Goal: Task Accomplishment & Management: Use online tool/utility

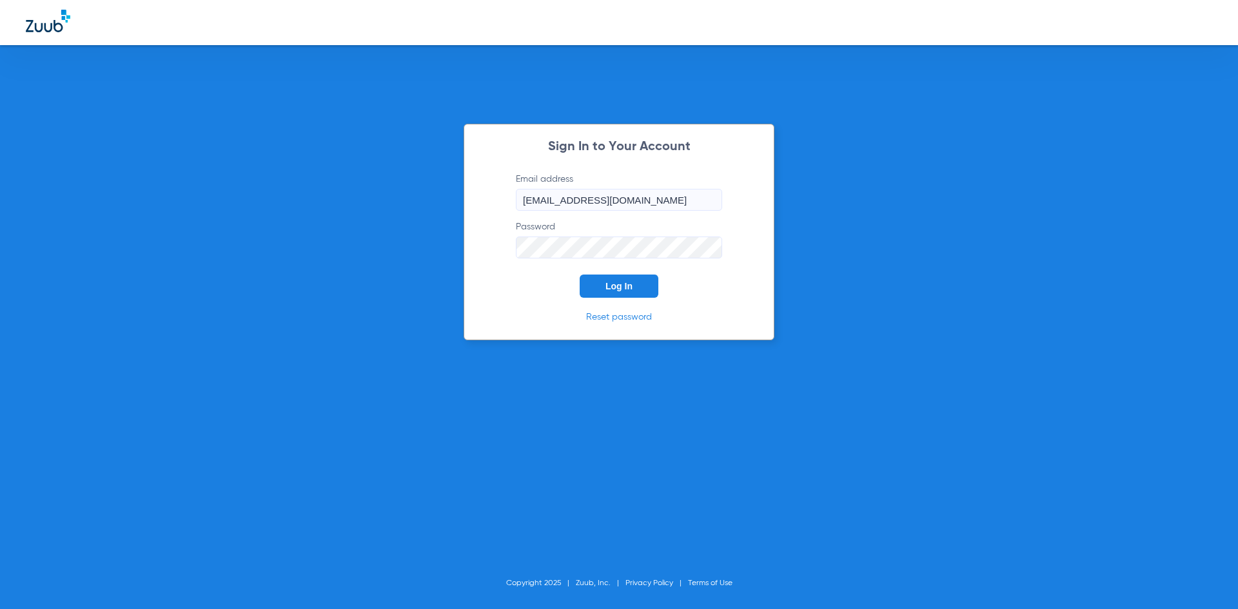
click at [626, 292] on button "Log In" at bounding box center [619, 286] width 79 height 23
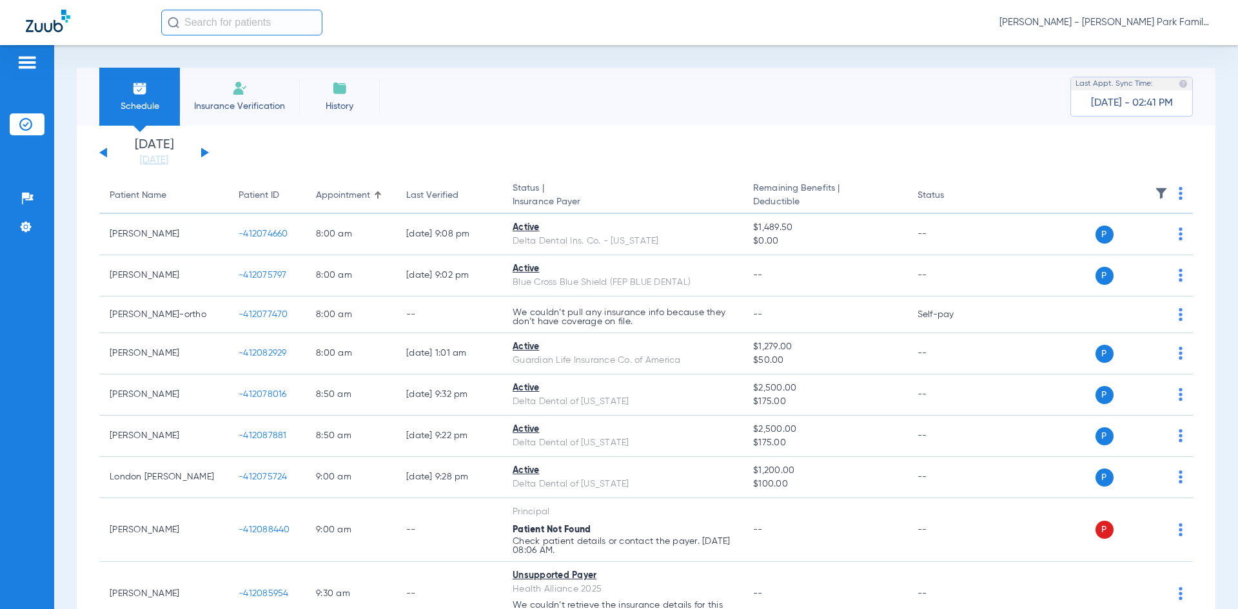
click at [202, 153] on button at bounding box center [205, 153] width 8 height 10
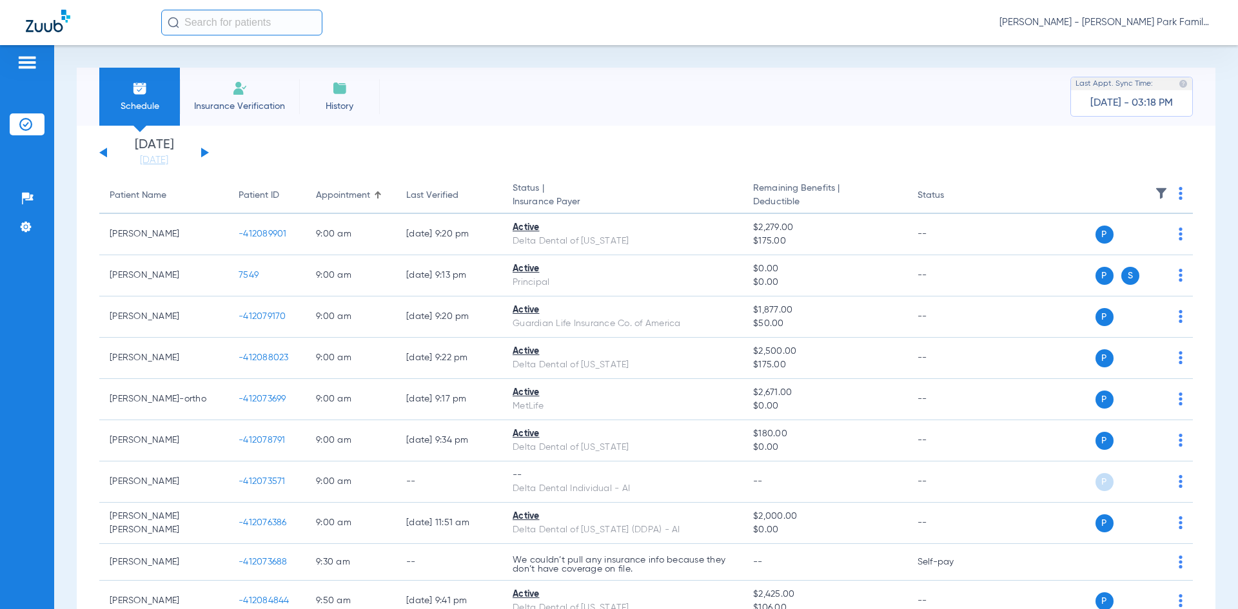
click at [1155, 198] on img at bounding box center [1161, 193] width 13 height 13
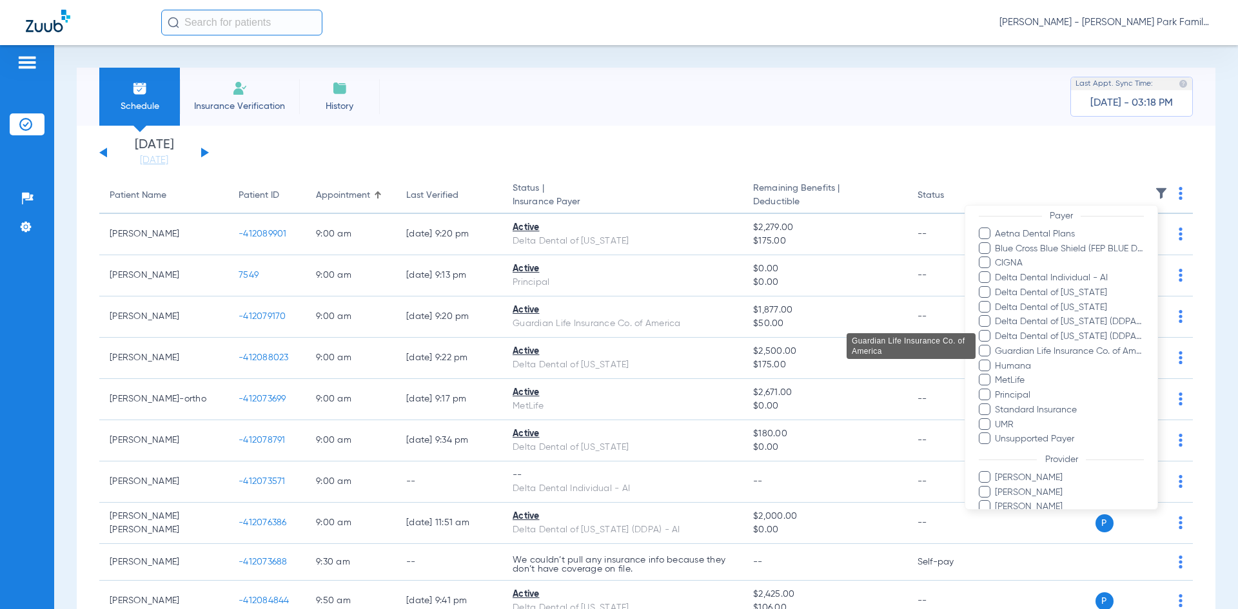
scroll to position [129, 0]
click at [1026, 177] on div at bounding box center [619, 304] width 1238 height 609
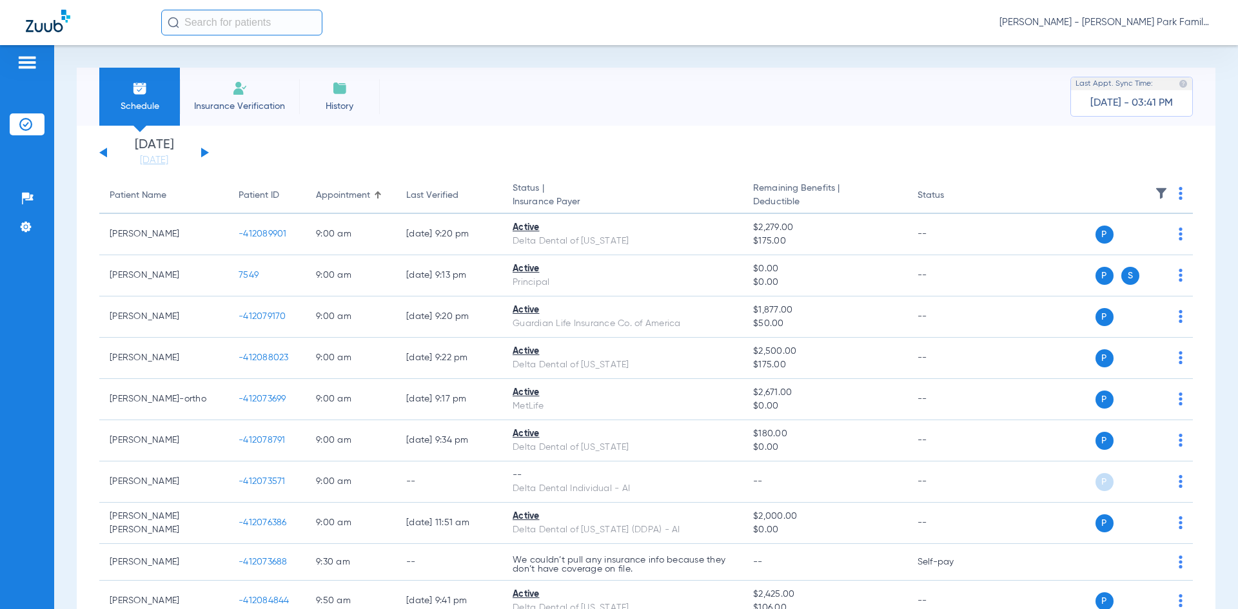
click at [1153, 186] on th at bounding box center [1094, 196] width 199 height 36
click at [1155, 193] on img at bounding box center [1161, 193] width 13 height 13
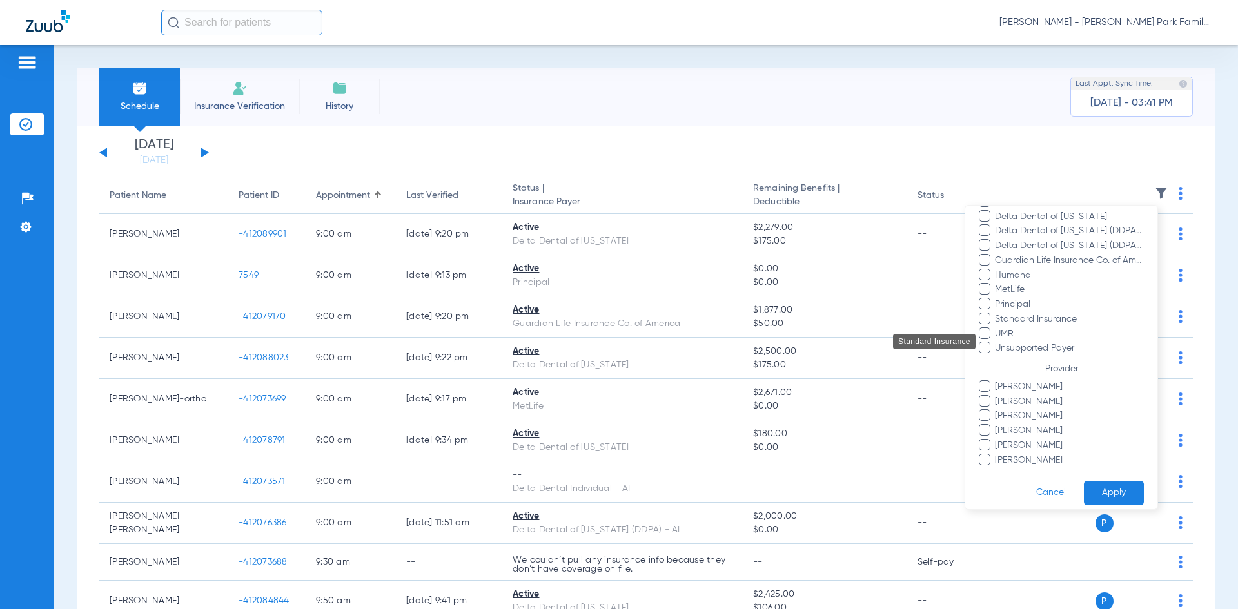
scroll to position [224, 0]
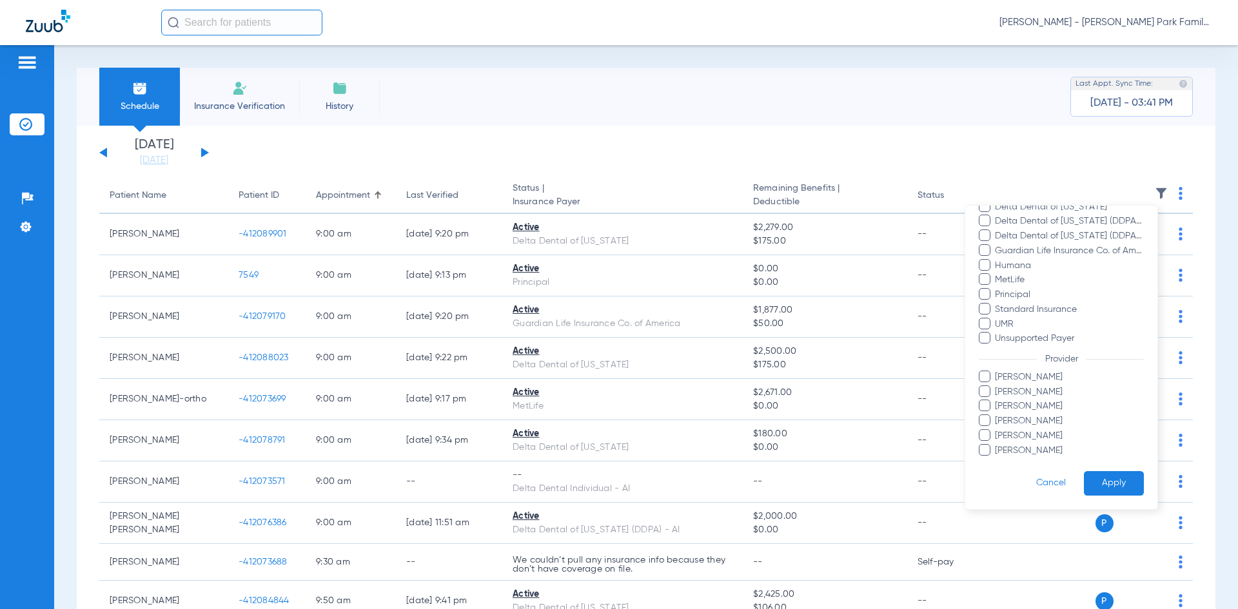
click at [988, 406] on span at bounding box center [985, 406] width 12 height 12
click at [997, 415] on input "[PERSON_NAME]" at bounding box center [997, 415] width 0 height 0
click at [1084, 479] on button "Apply" at bounding box center [1114, 483] width 60 height 25
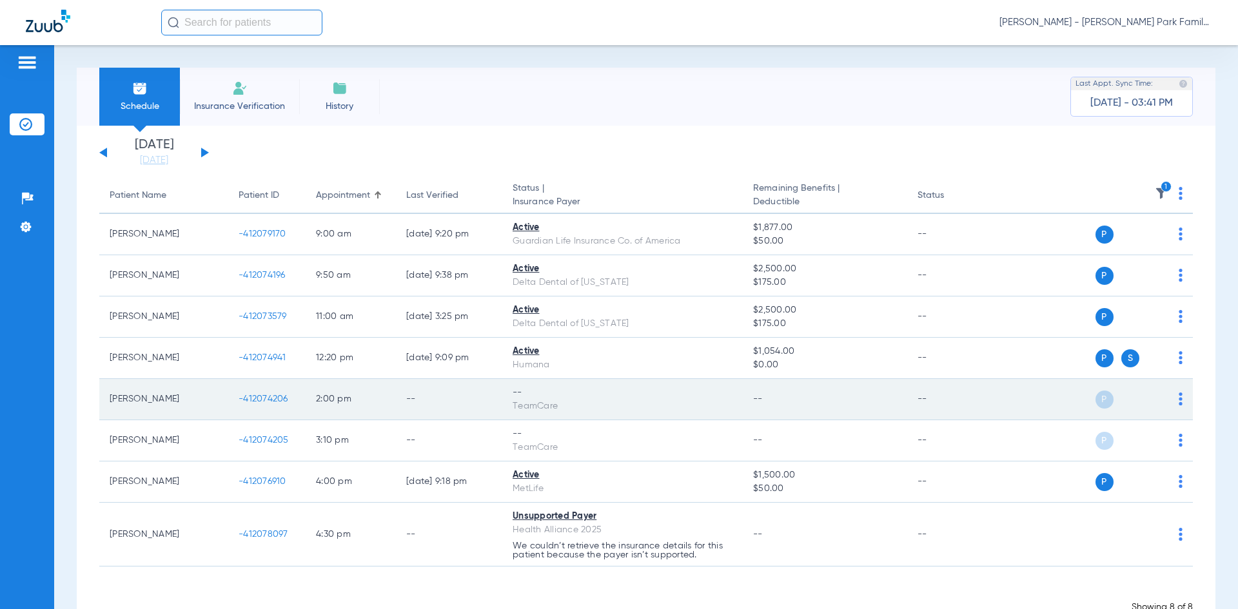
click at [1169, 402] on div "P S" at bounding box center [1089, 400] width 189 height 18
click at [1179, 399] on img at bounding box center [1181, 399] width 4 height 13
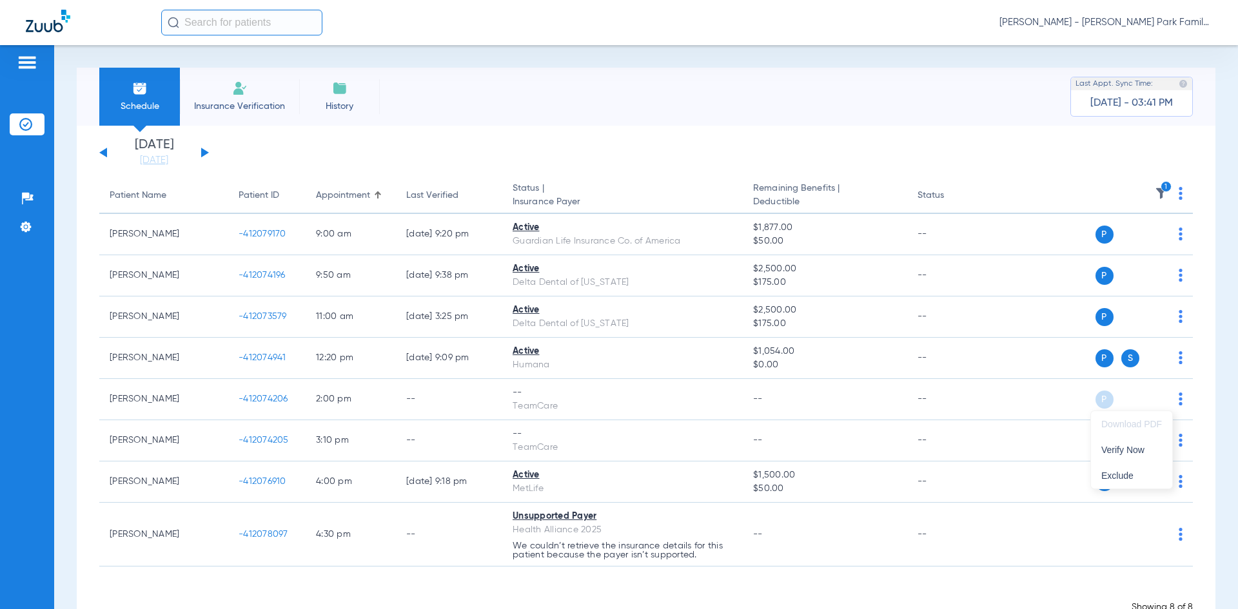
click at [1023, 395] on div at bounding box center [619, 304] width 1238 height 609
click at [332, 110] on span "History" at bounding box center [339, 106] width 61 height 13
